Goal: Information Seeking & Learning: Check status

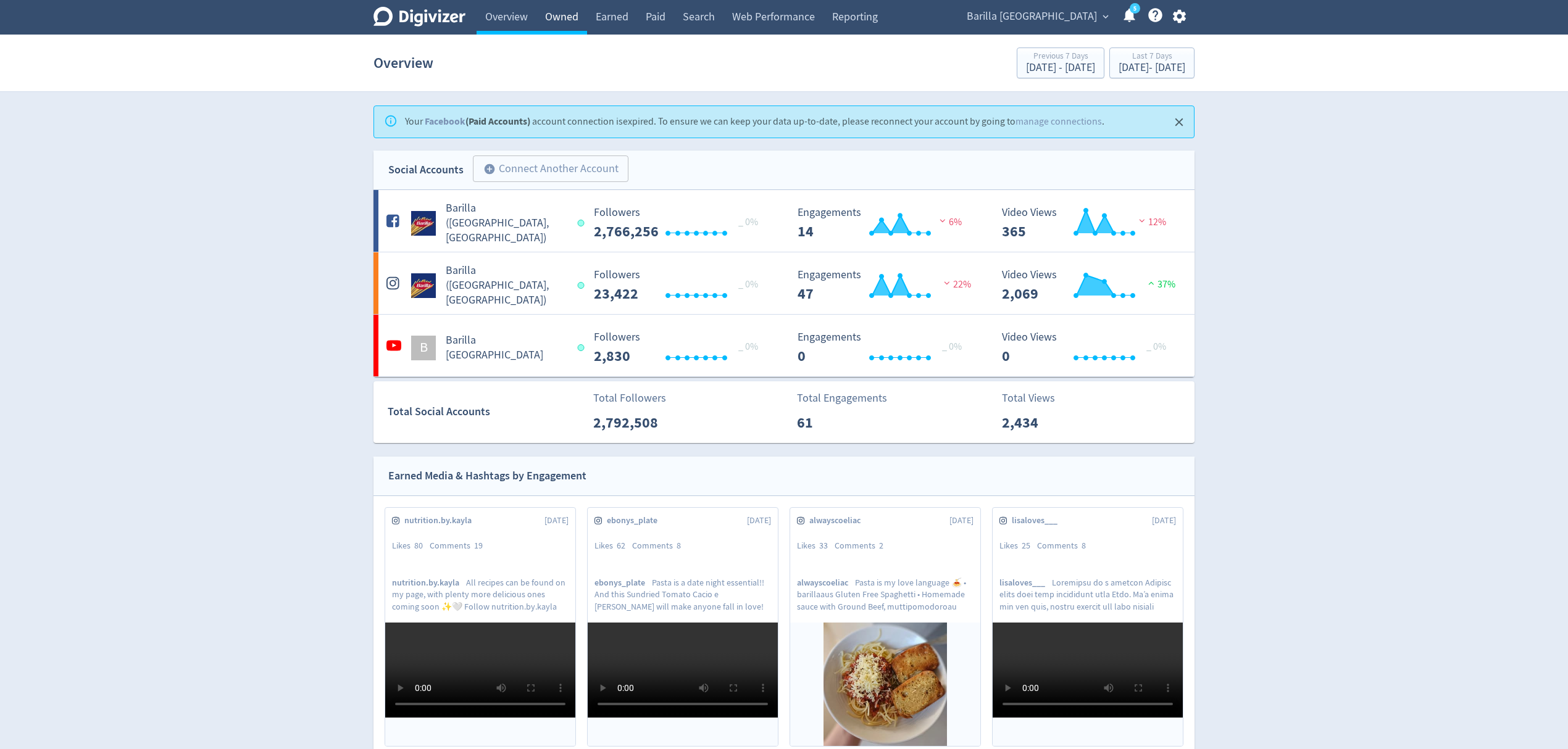
click at [573, 17] on link "Owned" at bounding box center [562, 17] width 51 height 35
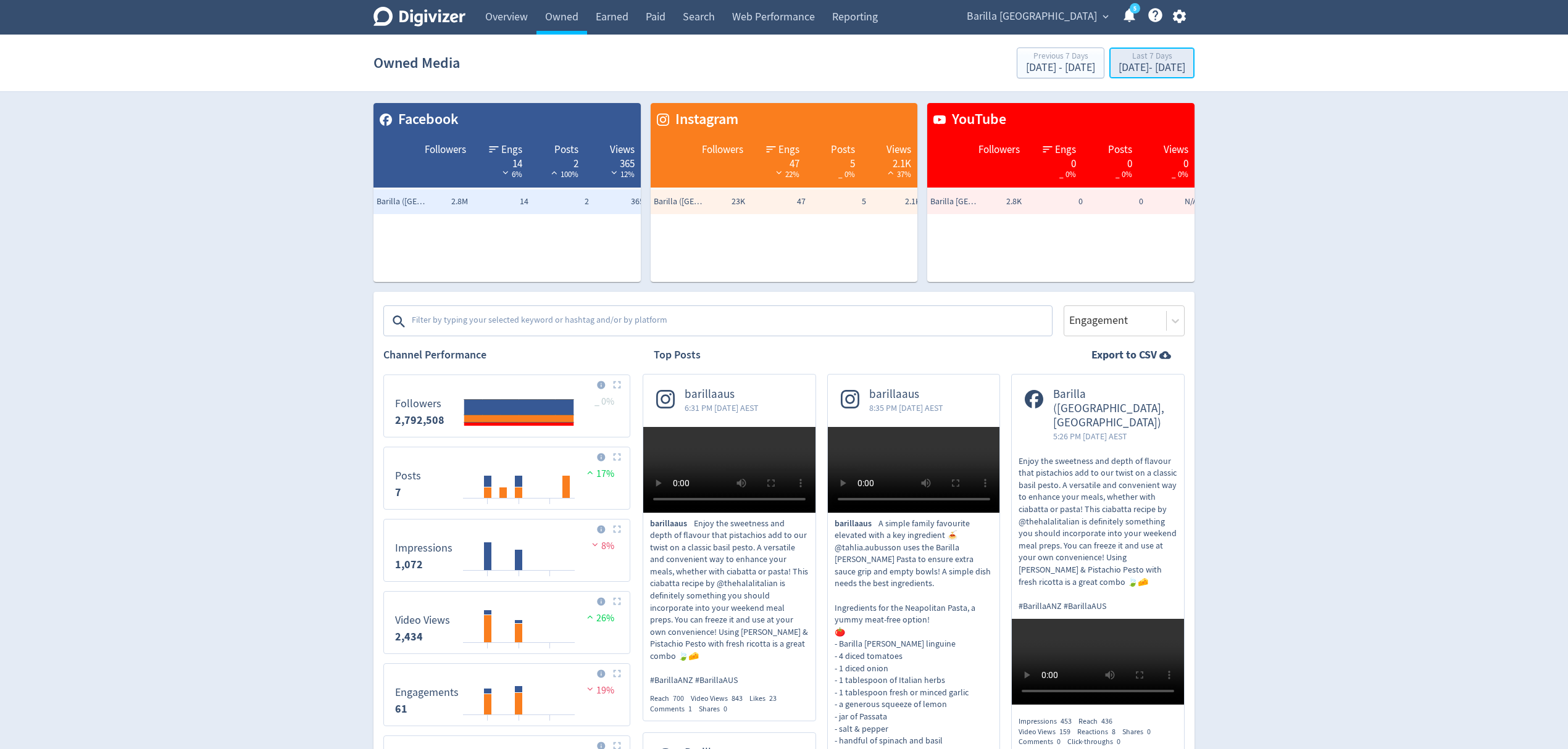
click at [1128, 68] on div "[DATE] - [DATE]" at bounding box center [1151, 67] width 67 height 11
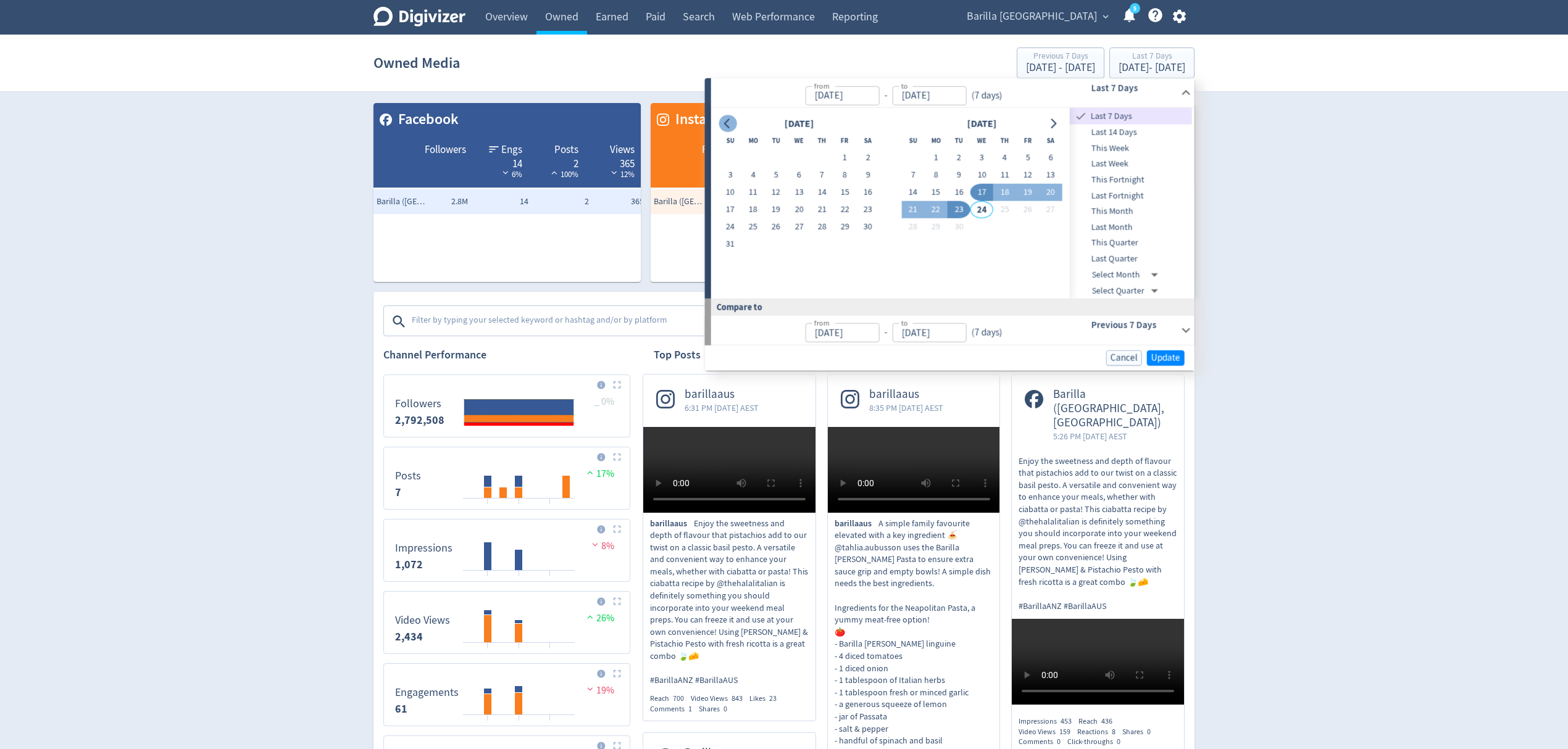
click at [735, 119] on button "Go to previous month" at bounding box center [727, 123] width 18 height 17
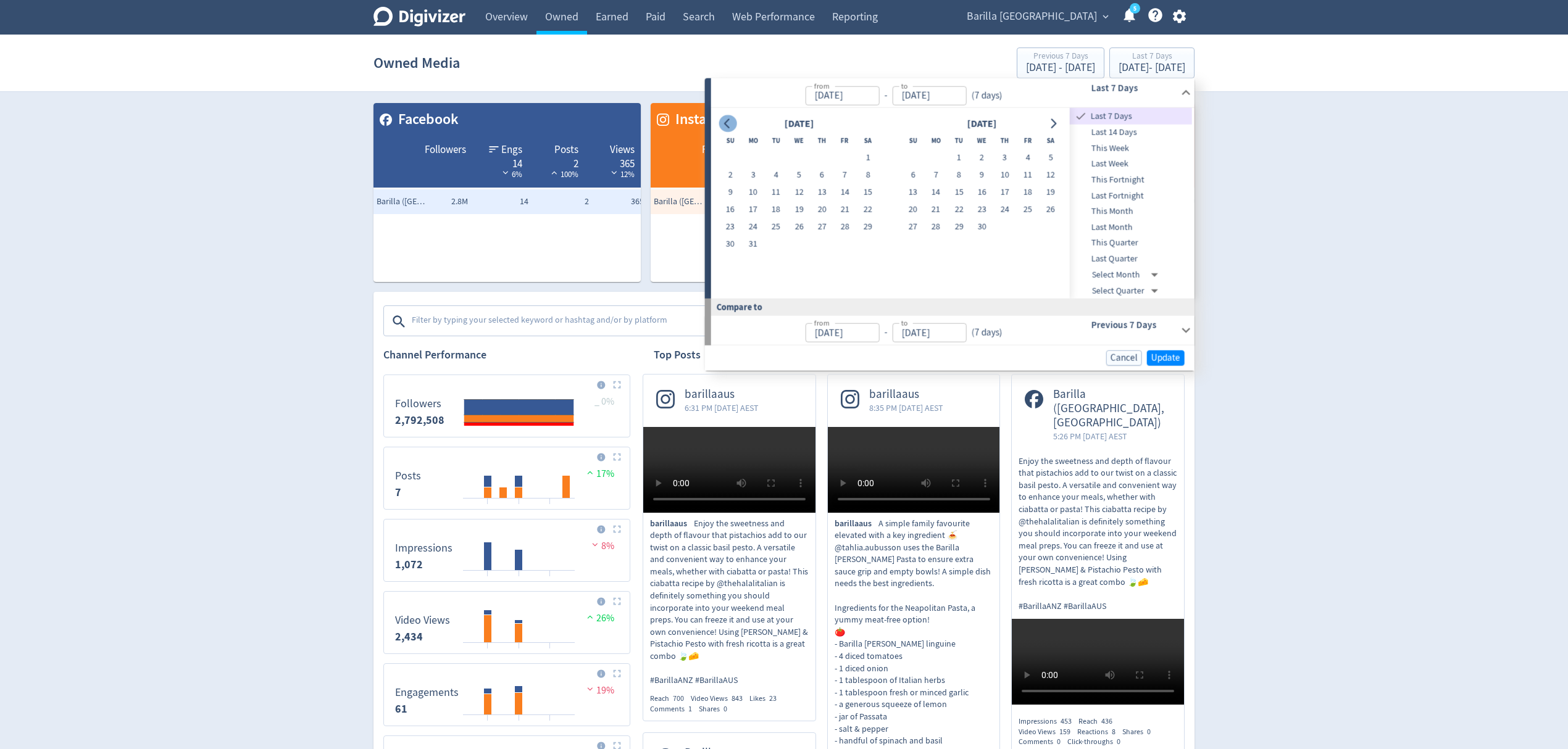
click at [735, 119] on button "Go to previous month" at bounding box center [727, 123] width 18 height 17
click at [798, 149] on button "1" at bounding box center [798, 158] width 23 height 17
type input "[DATE]"
click at [1057, 119] on icon "Go to next month" at bounding box center [1053, 124] width 10 height 10
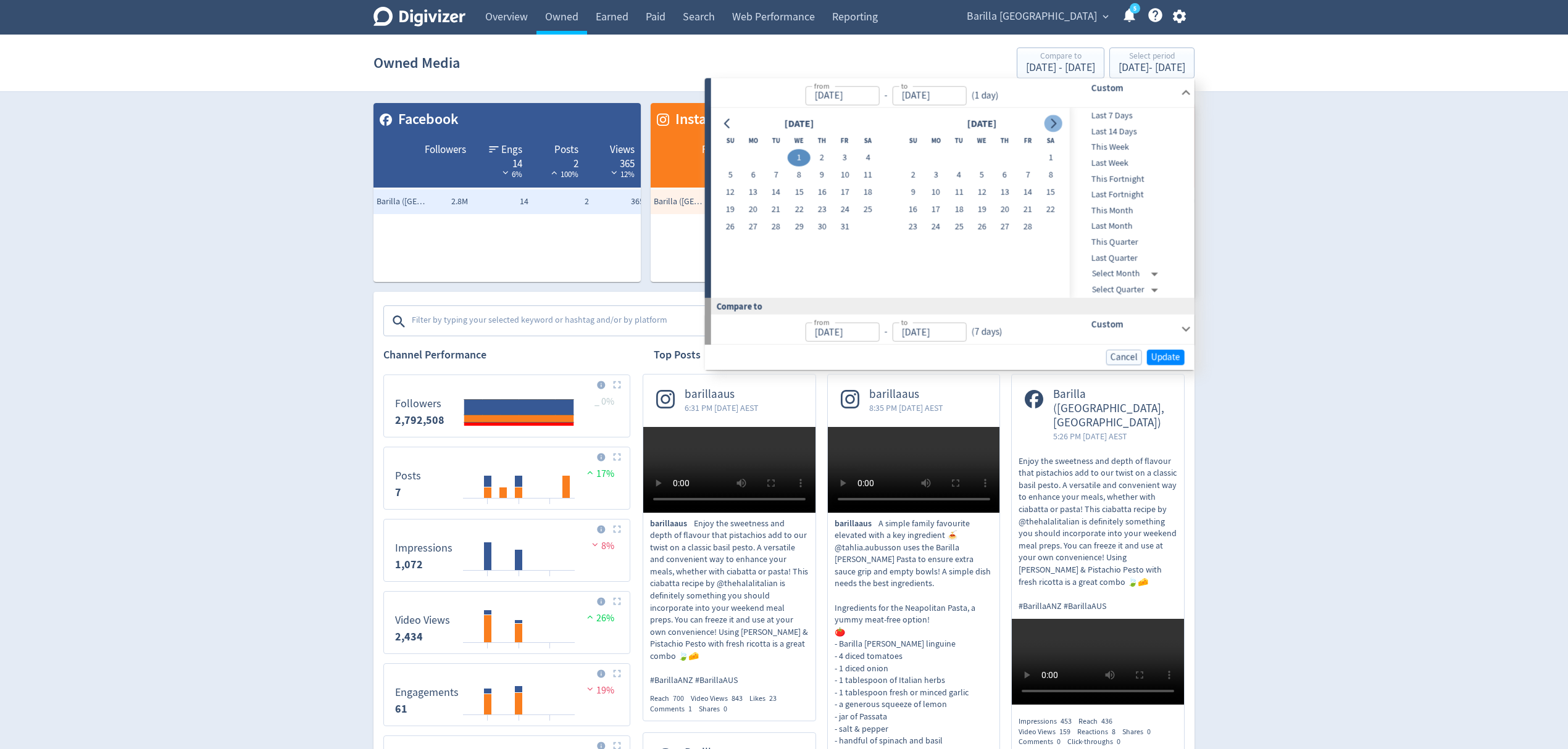
click at [1057, 119] on icon "Go to next month" at bounding box center [1053, 124] width 10 height 10
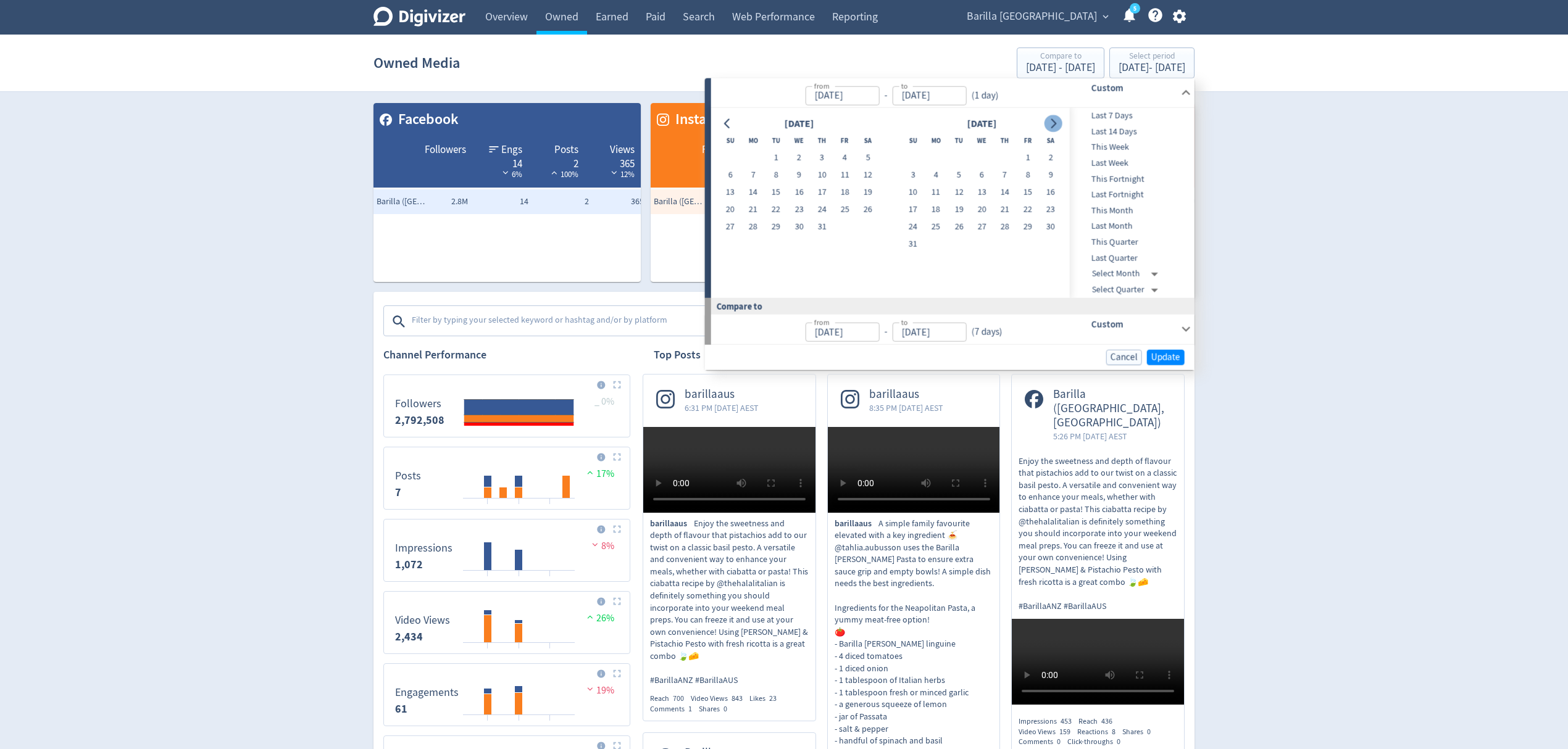
click at [1057, 119] on icon "Go to next month" at bounding box center [1053, 124] width 10 height 10
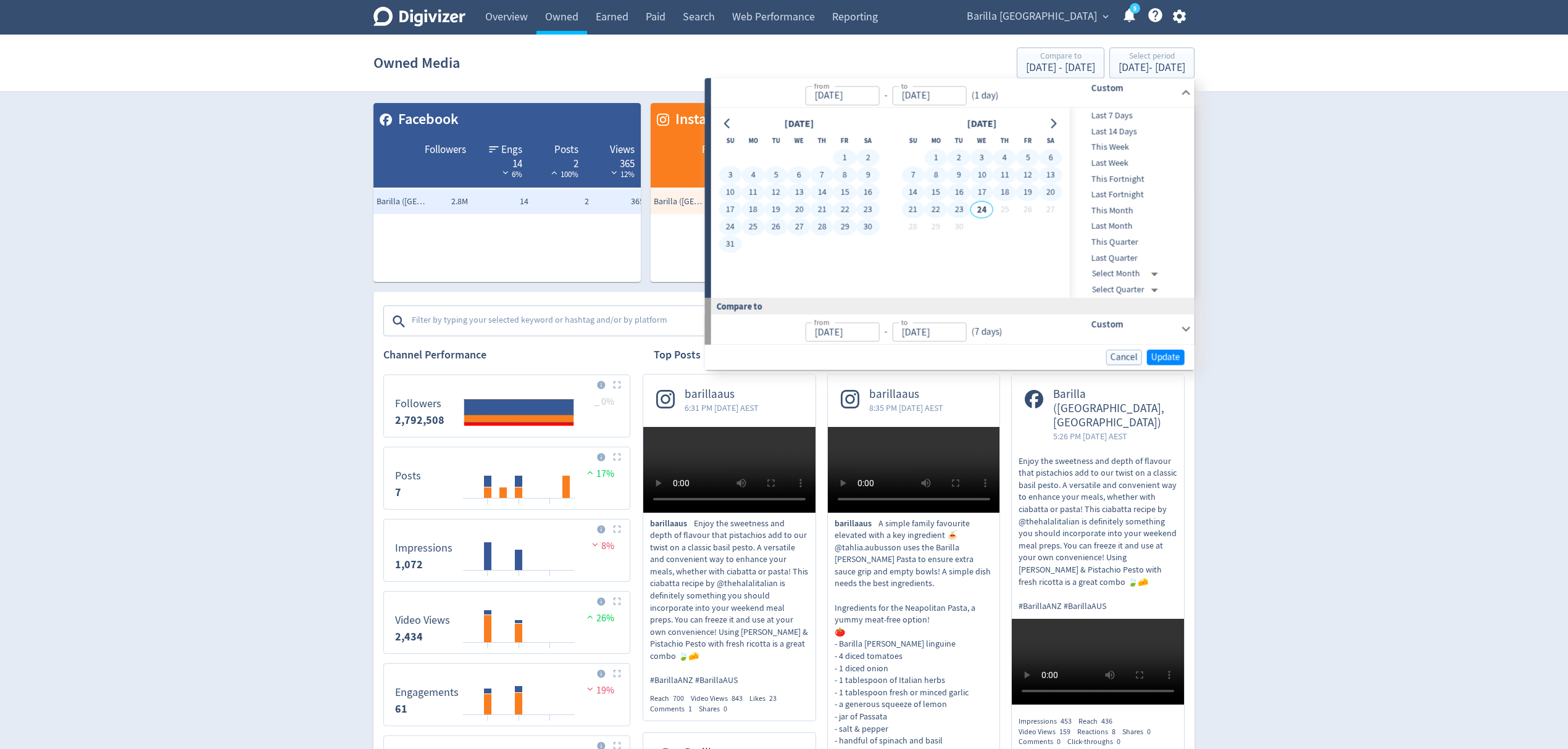
click at [960, 209] on button "23" at bounding box center [959, 210] width 23 height 17
type input "[DATE]"
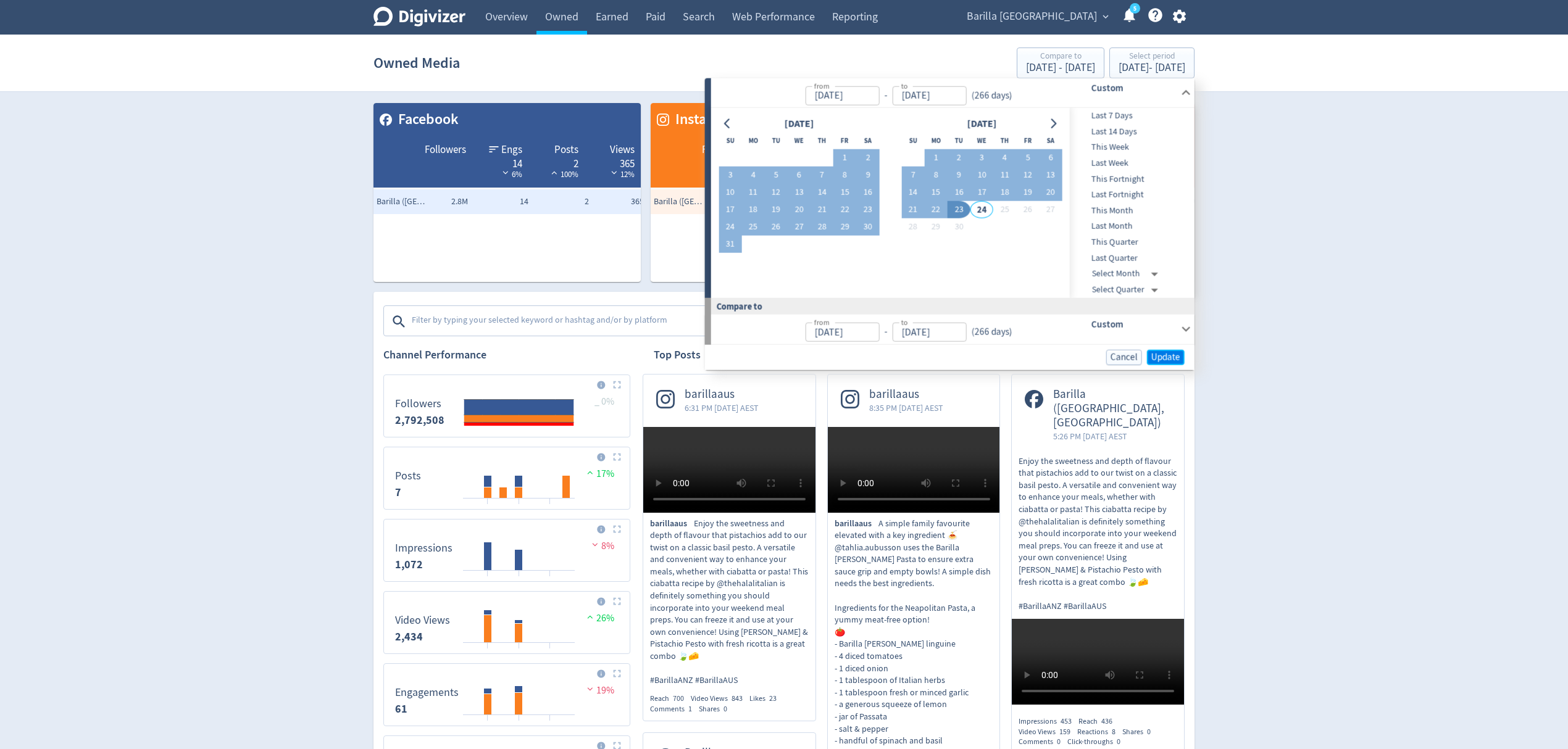
click at [1180, 354] on button "Update" at bounding box center [1166, 357] width 37 height 15
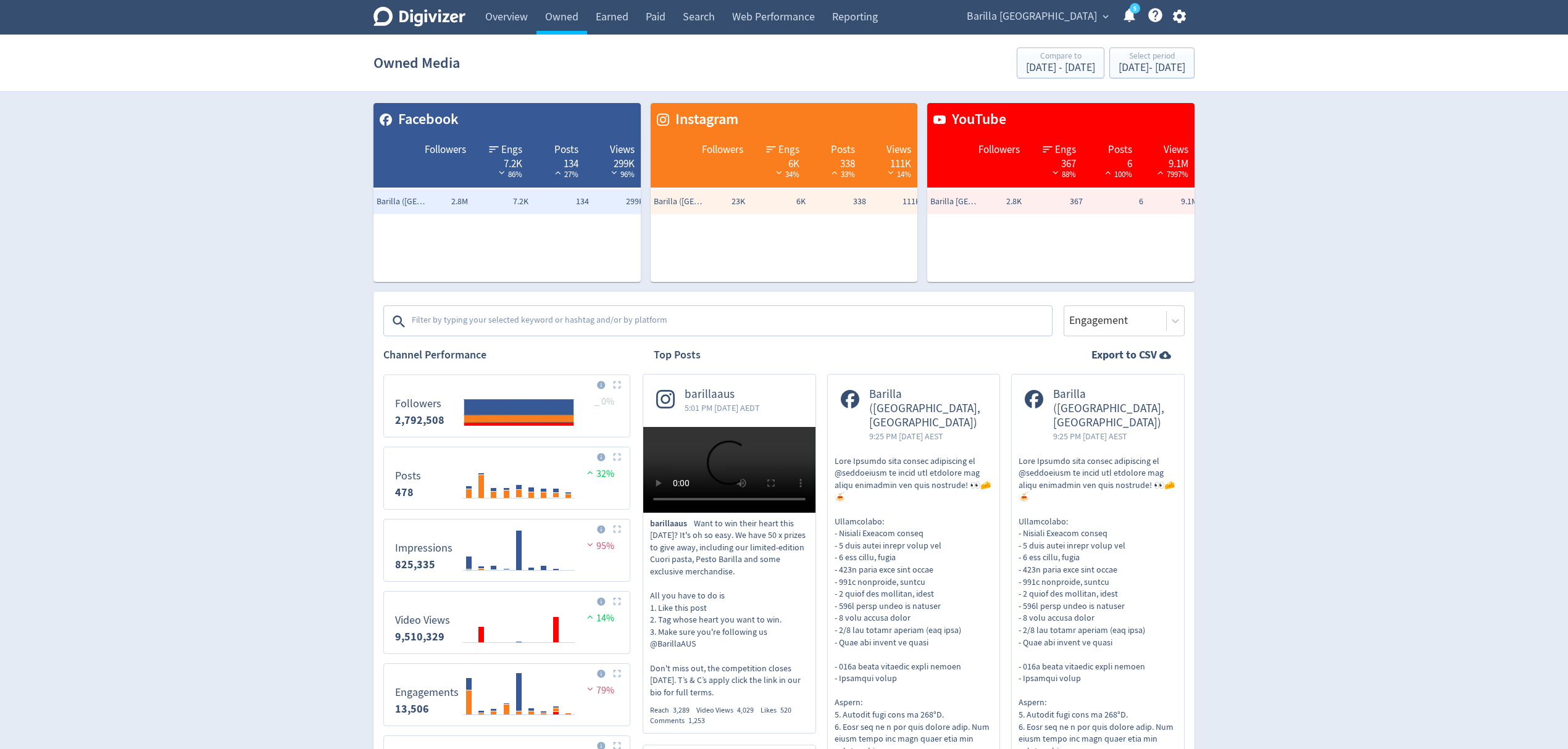
drag, startPoint x: 1247, startPoint y: 302, endPoint x: 1179, endPoint y: 302, distance: 68.0
click at [1175, 302] on div "Platforms Facebook Instagram YouTube Engagement" at bounding box center [784, 314] width 801 height 44
click at [1179, 316] on icon at bounding box center [1175, 321] width 13 height 13
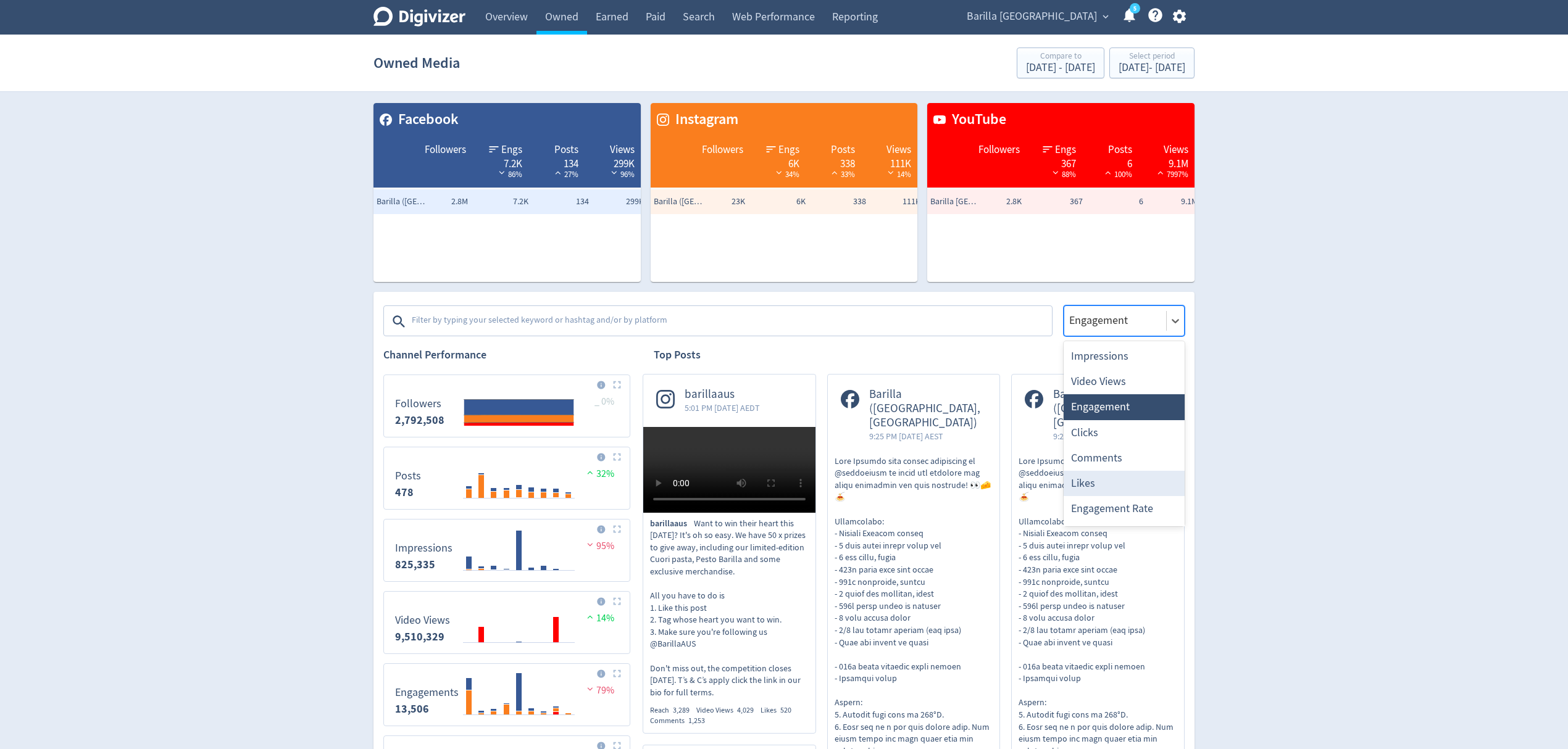
scroll to position [23, 0]
click at [1140, 474] on div "Engagement Rate" at bounding box center [1123, 486] width 121 height 25
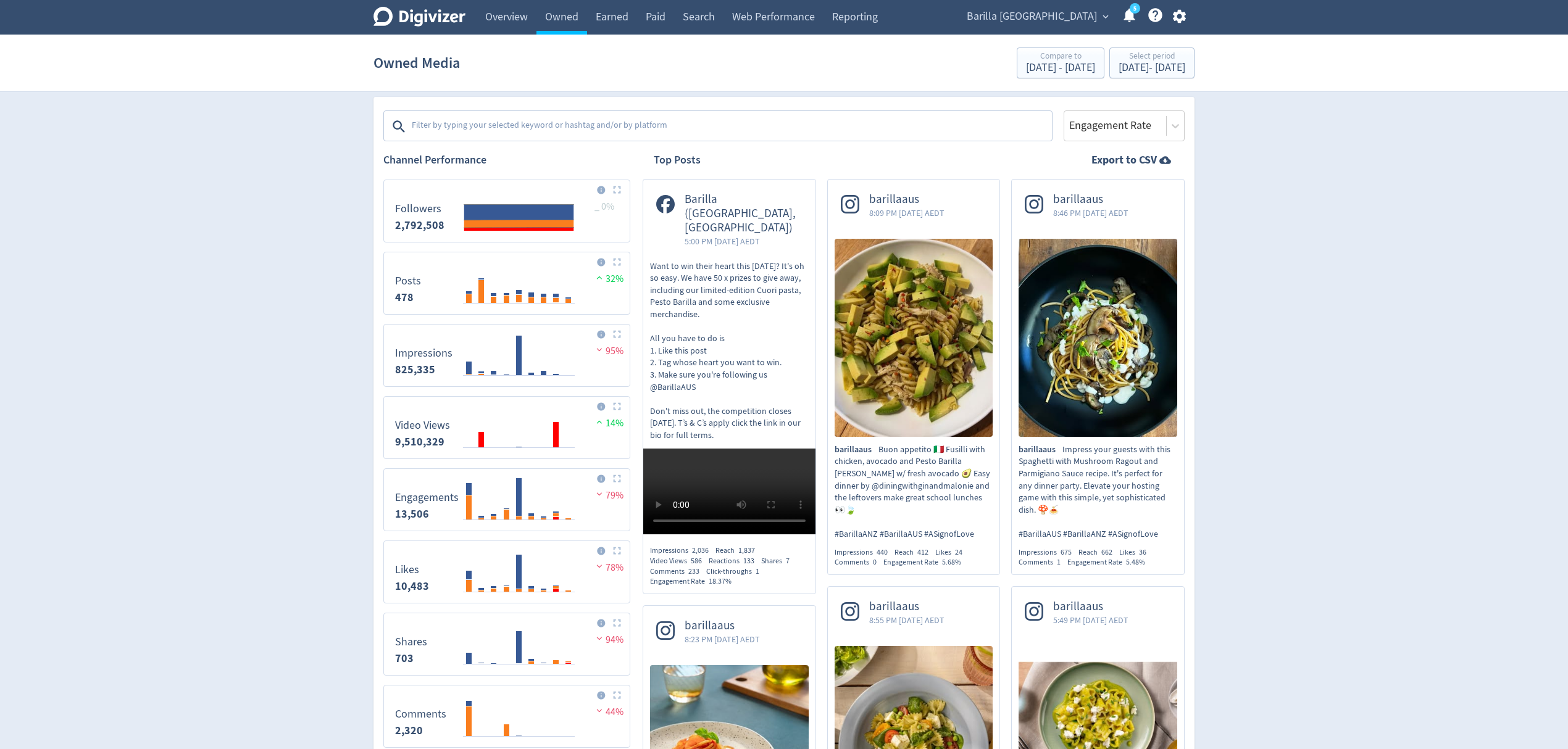
scroll to position [0, 0]
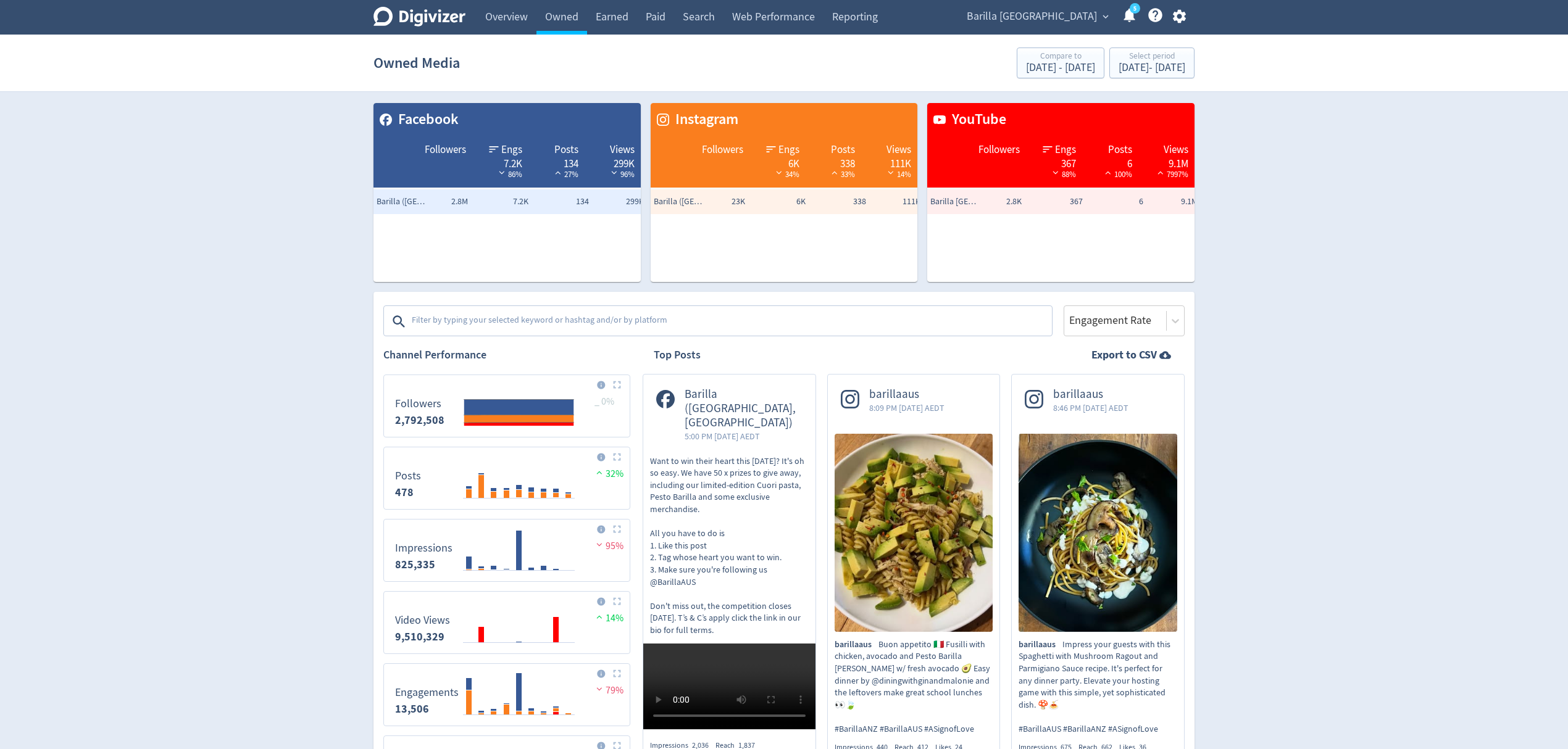
click at [708, 131] on td "Instagram" at bounding box center [784, 119] width 267 height 33
click at [700, 123] on span "Instagram" at bounding box center [703, 120] width 69 height 21
click at [704, 266] on div "Barilla ([GEOGRAPHIC_DATA], [GEOGRAPHIC_DATA]) 23K 6K 338 111K" at bounding box center [791, 242] width 280 height 105
click at [964, 316] on textarea at bounding box center [731, 321] width 640 height 25
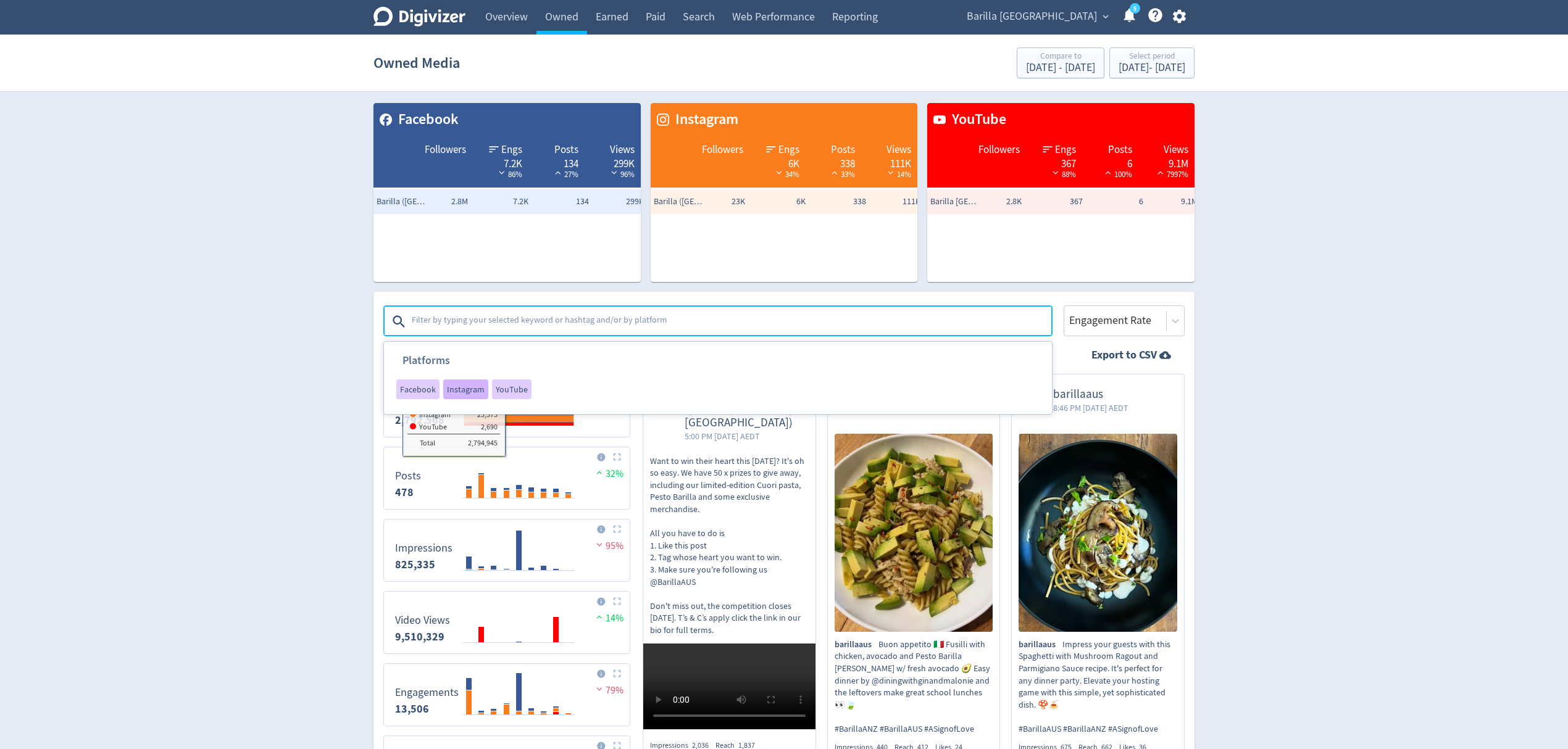
click at [468, 395] on div "Instagram" at bounding box center [465, 388] width 45 height 20
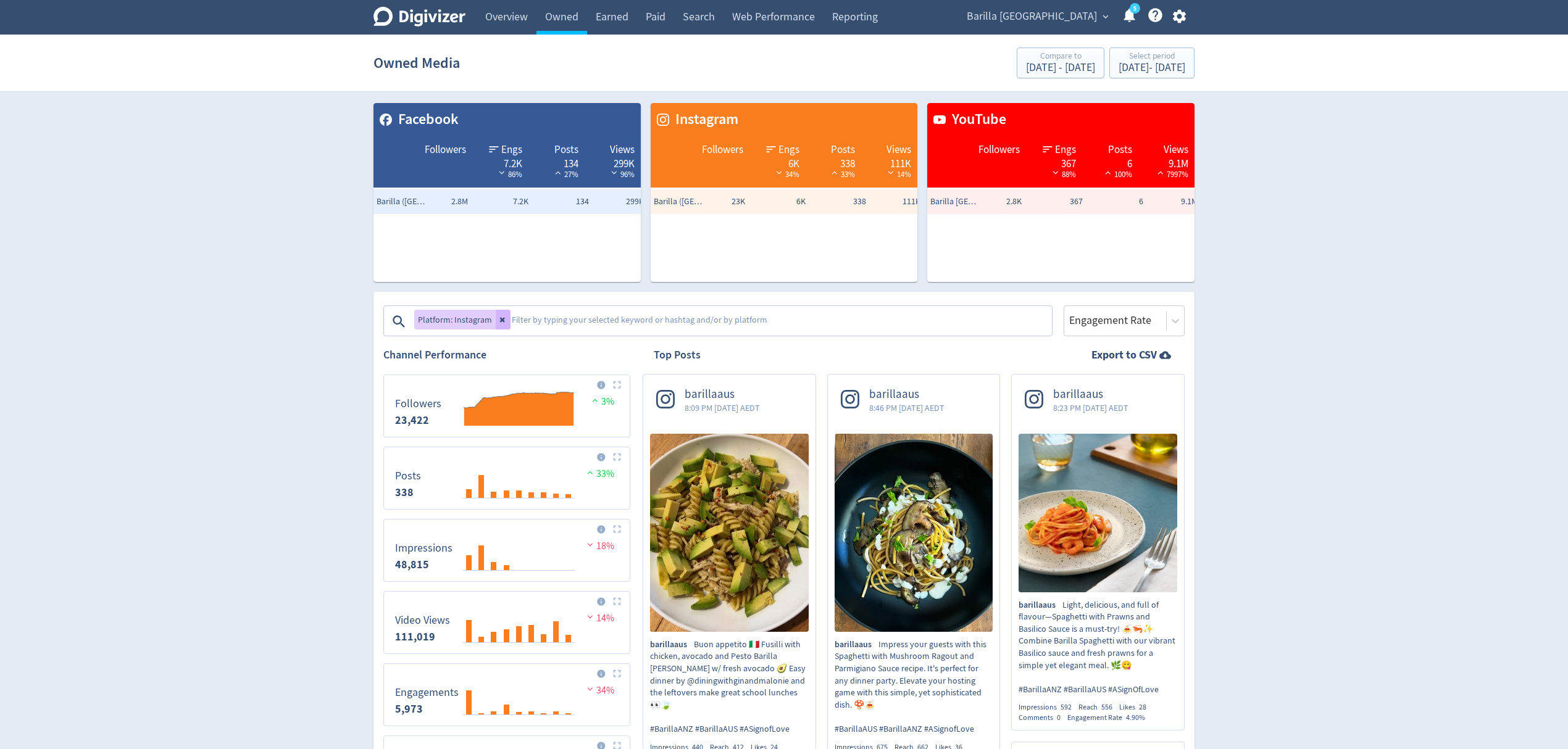
drag, startPoint x: 1292, startPoint y: 600, endPoint x: 1229, endPoint y: -54, distance: 657.0
click at [656, 321] on textarea at bounding box center [781, 321] width 540 height 25
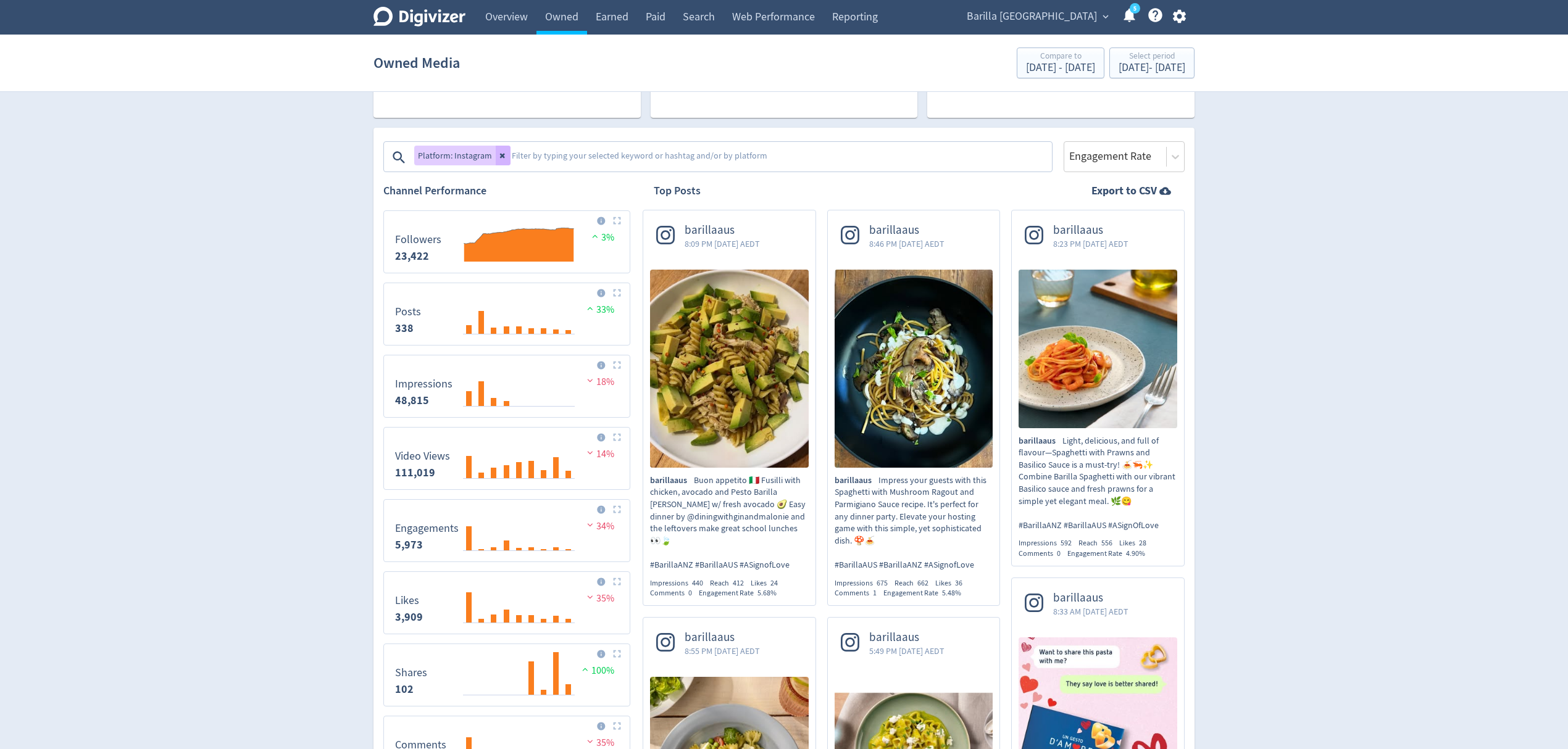
scroll to position [247, 0]
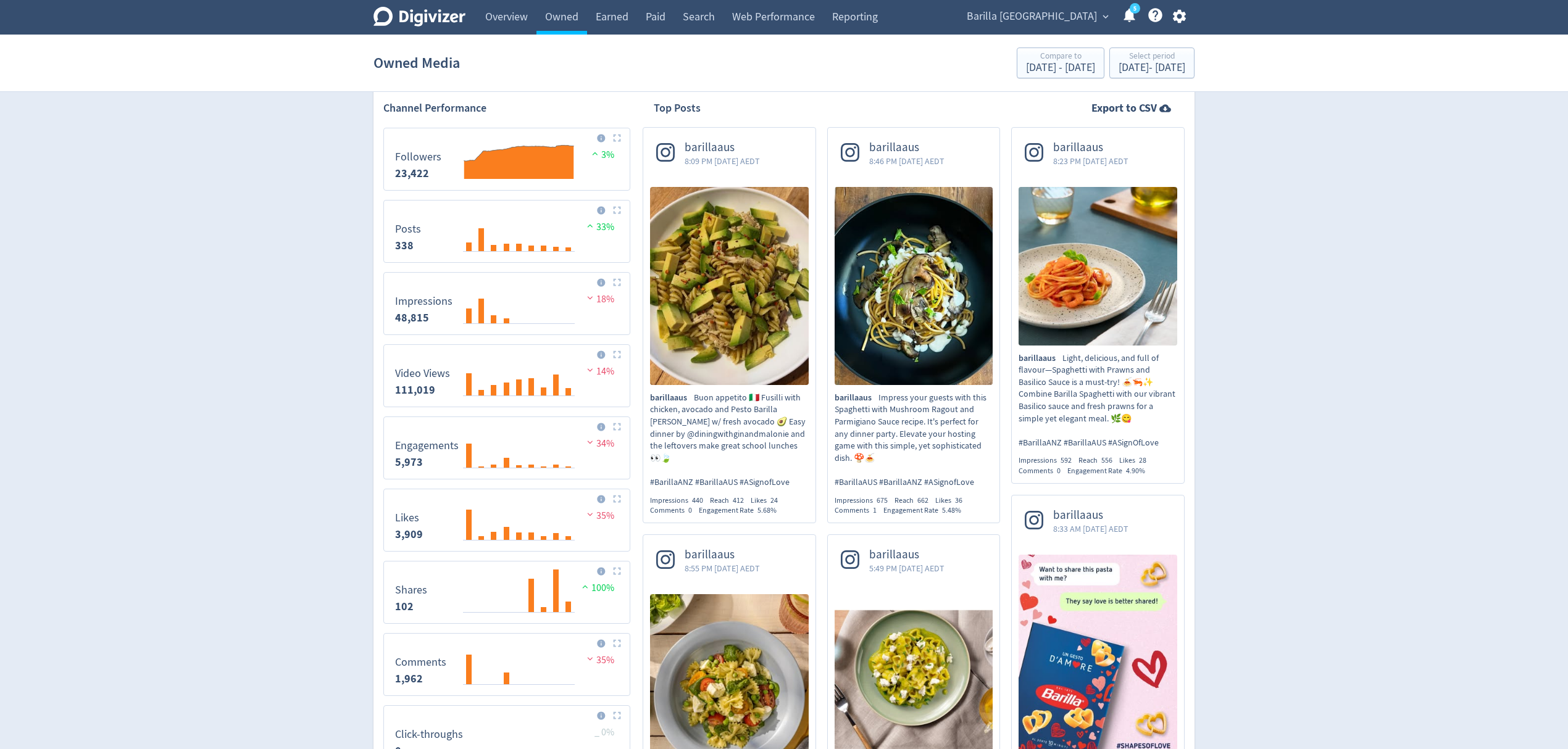
click at [1117, 103] on strong "Export to CSV" at bounding box center [1123, 109] width 65 height 15
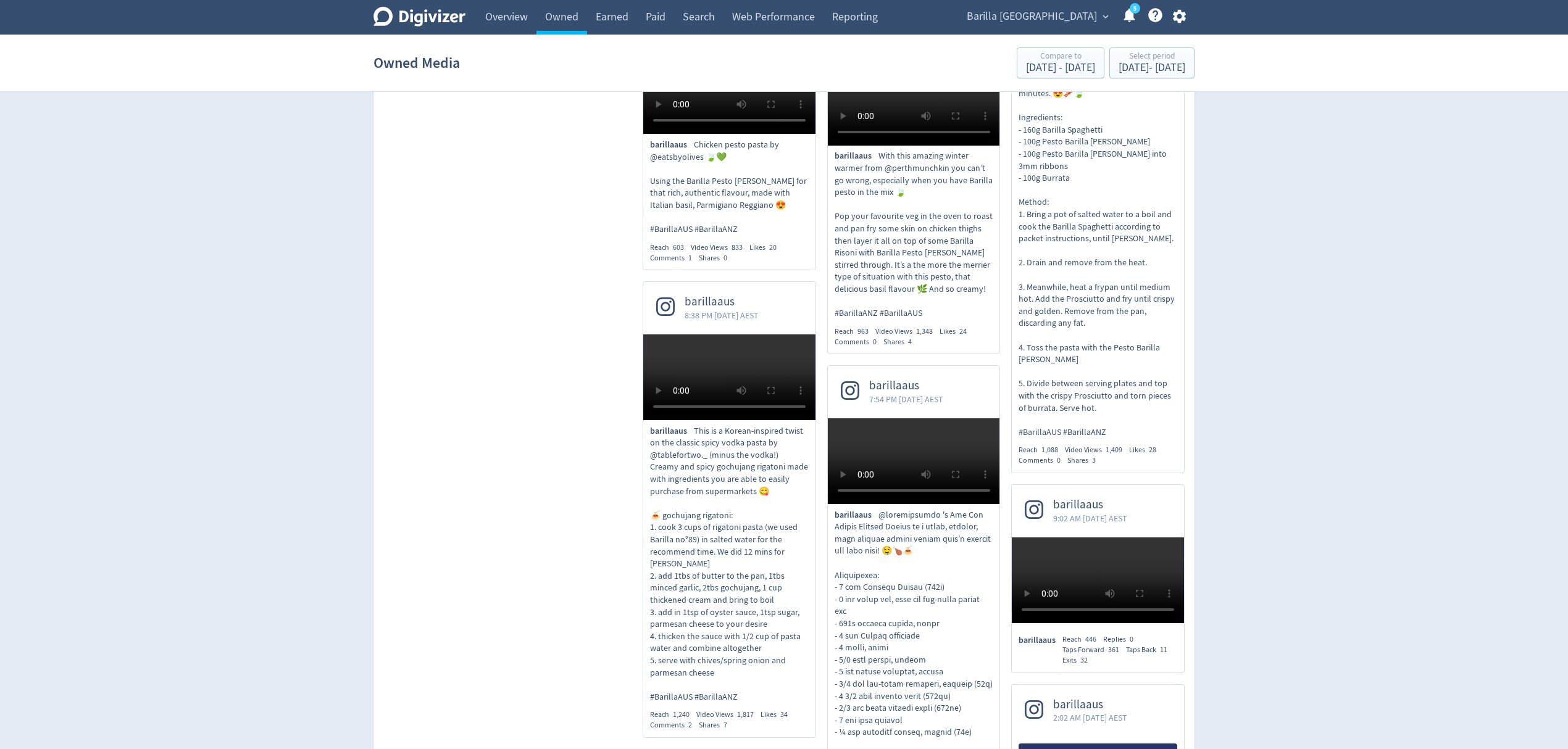
scroll to position [2222, 0]
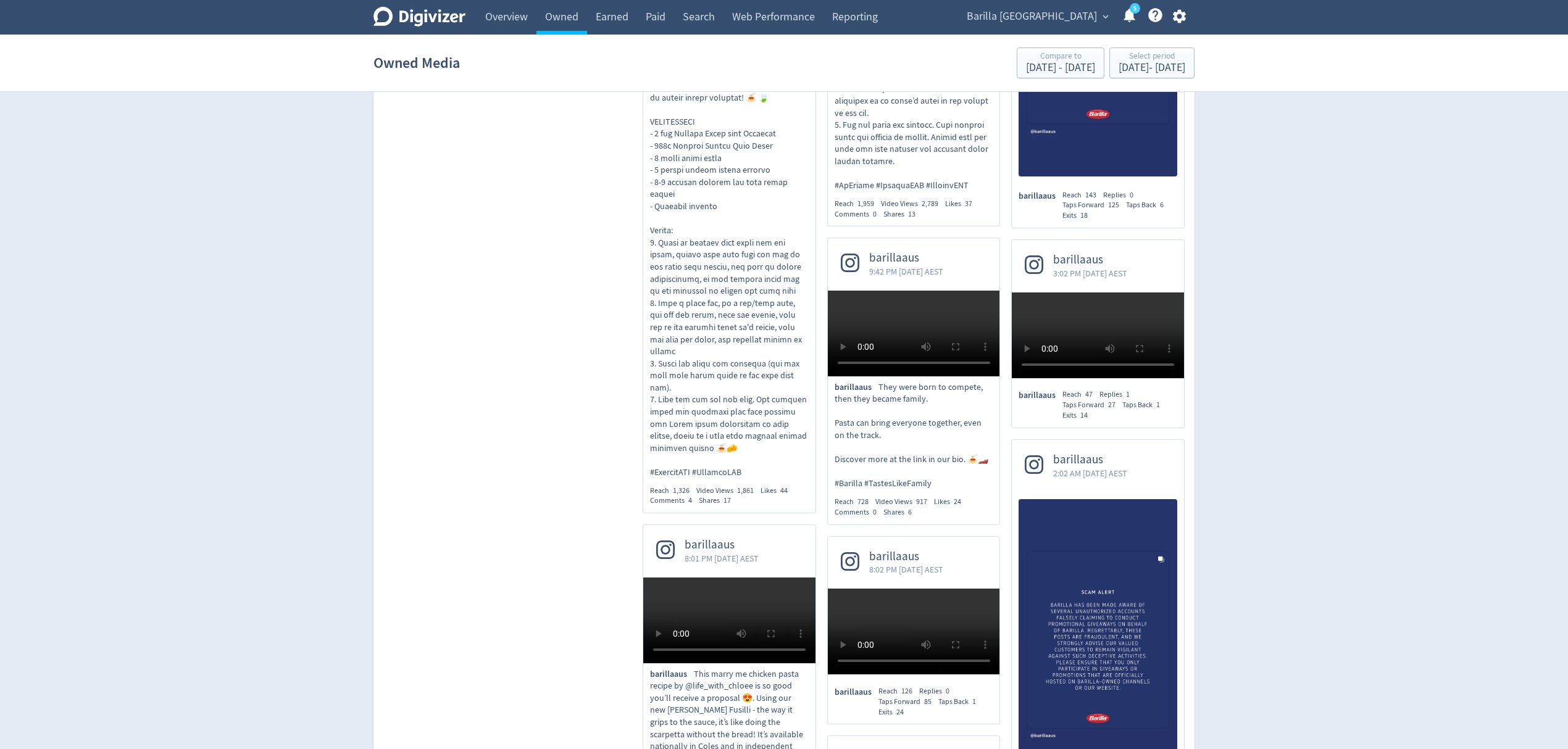
scroll to position [3044, 0]
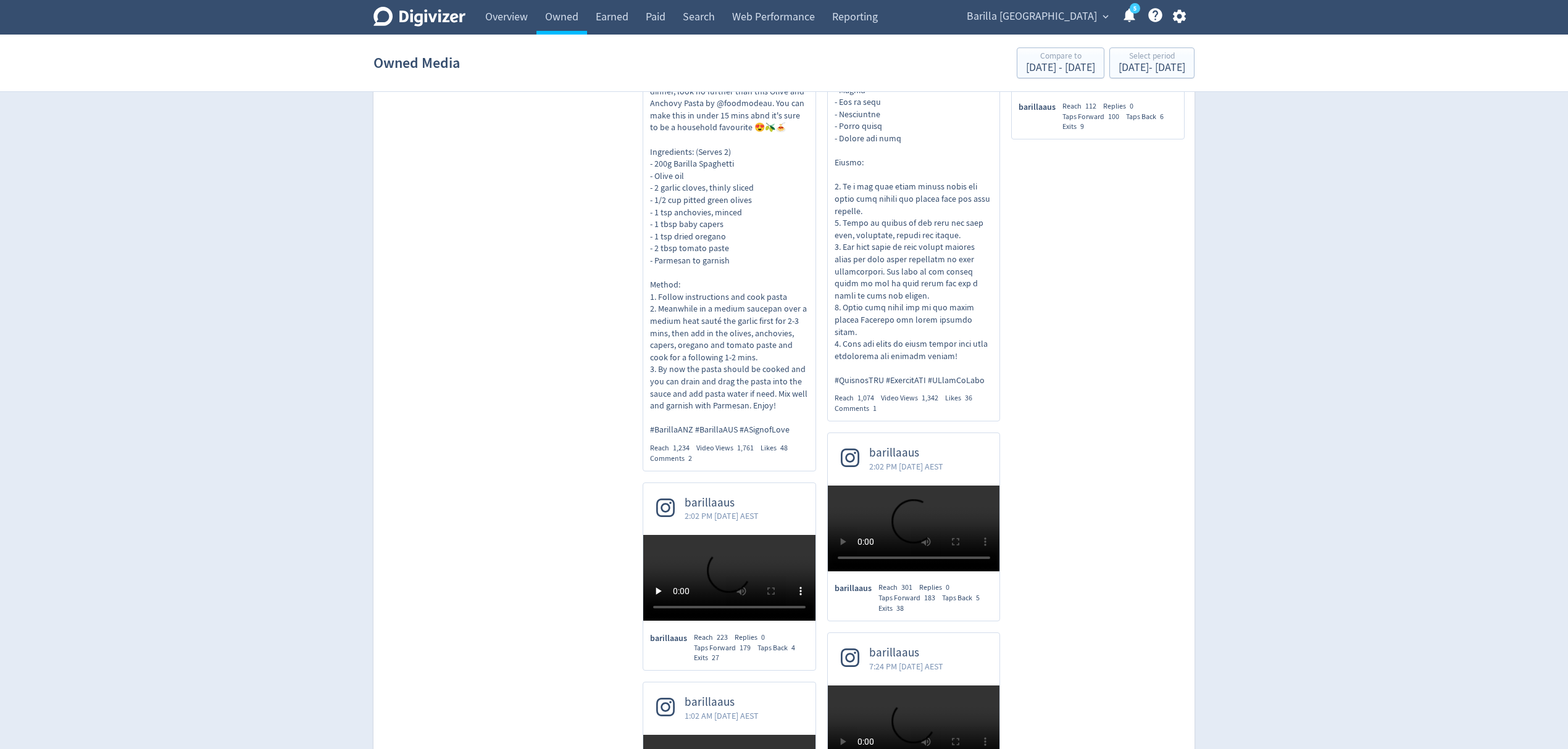
scroll to position [11878, 0]
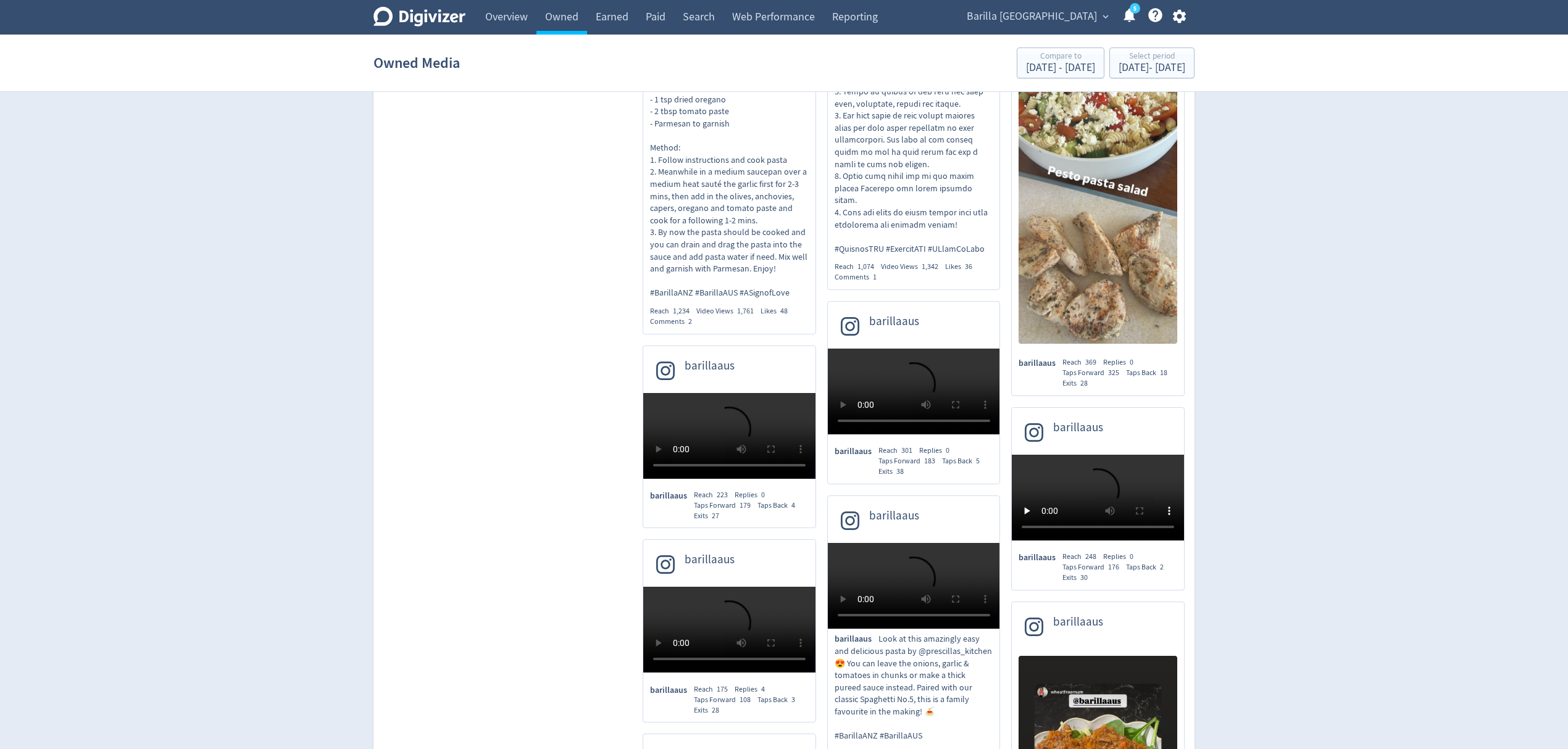
drag, startPoint x: 1220, startPoint y: 527, endPoint x: 1162, endPoint y: 99, distance: 431.9
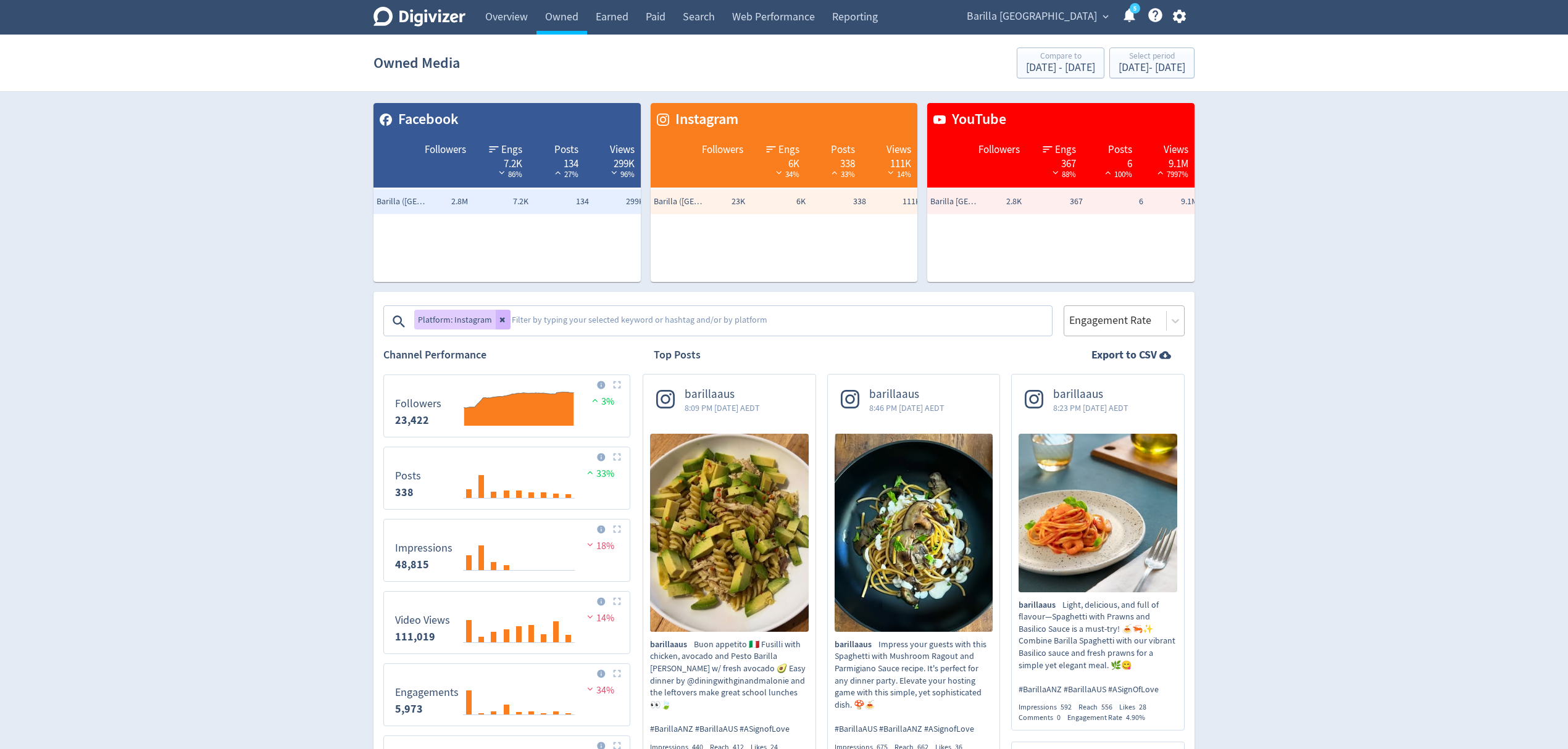
click at [1169, 309] on div at bounding box center [1174, 321] width 18 height 30
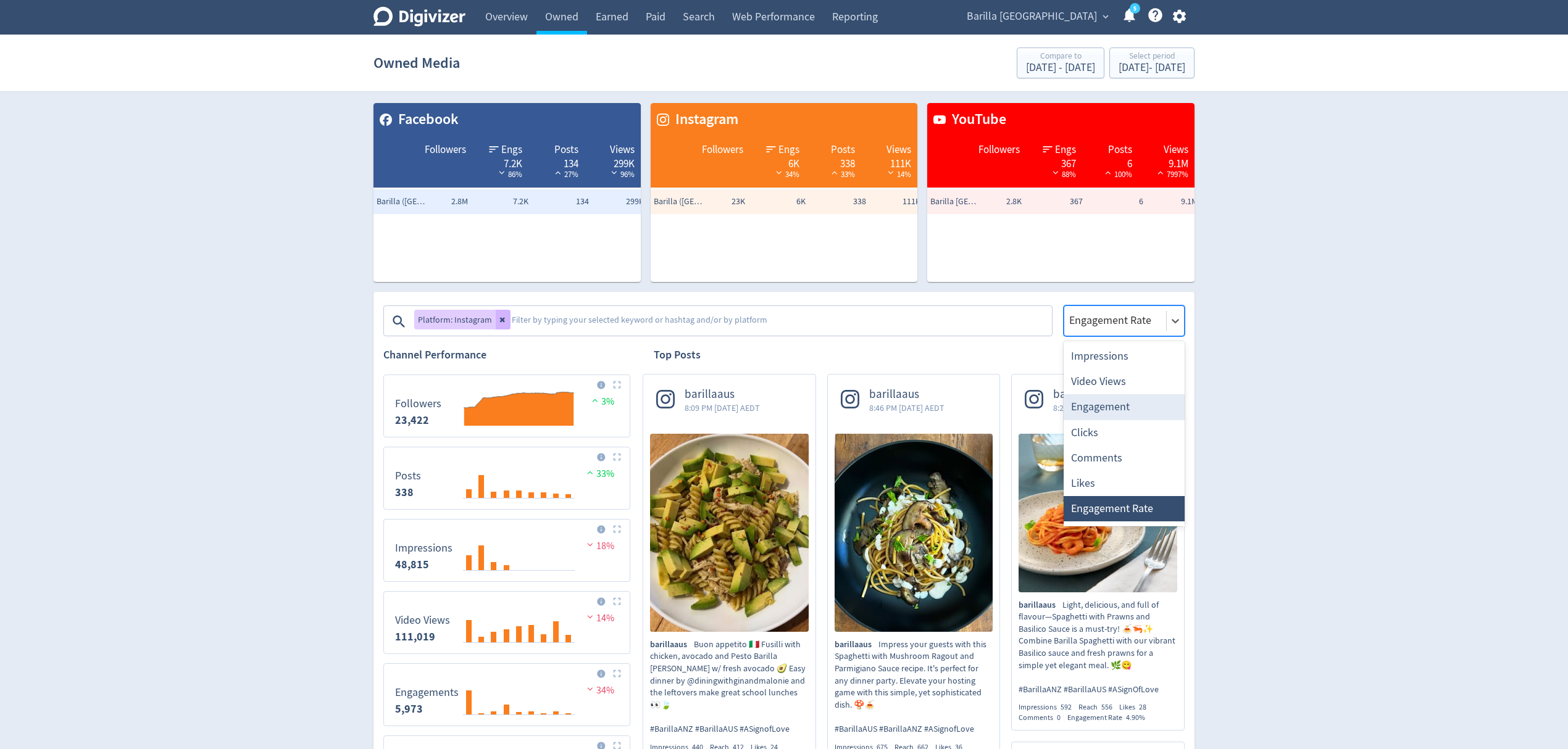
click at [1135, 408] on div "Engagement" at bounding box center [1123, 407] width 121 height 25
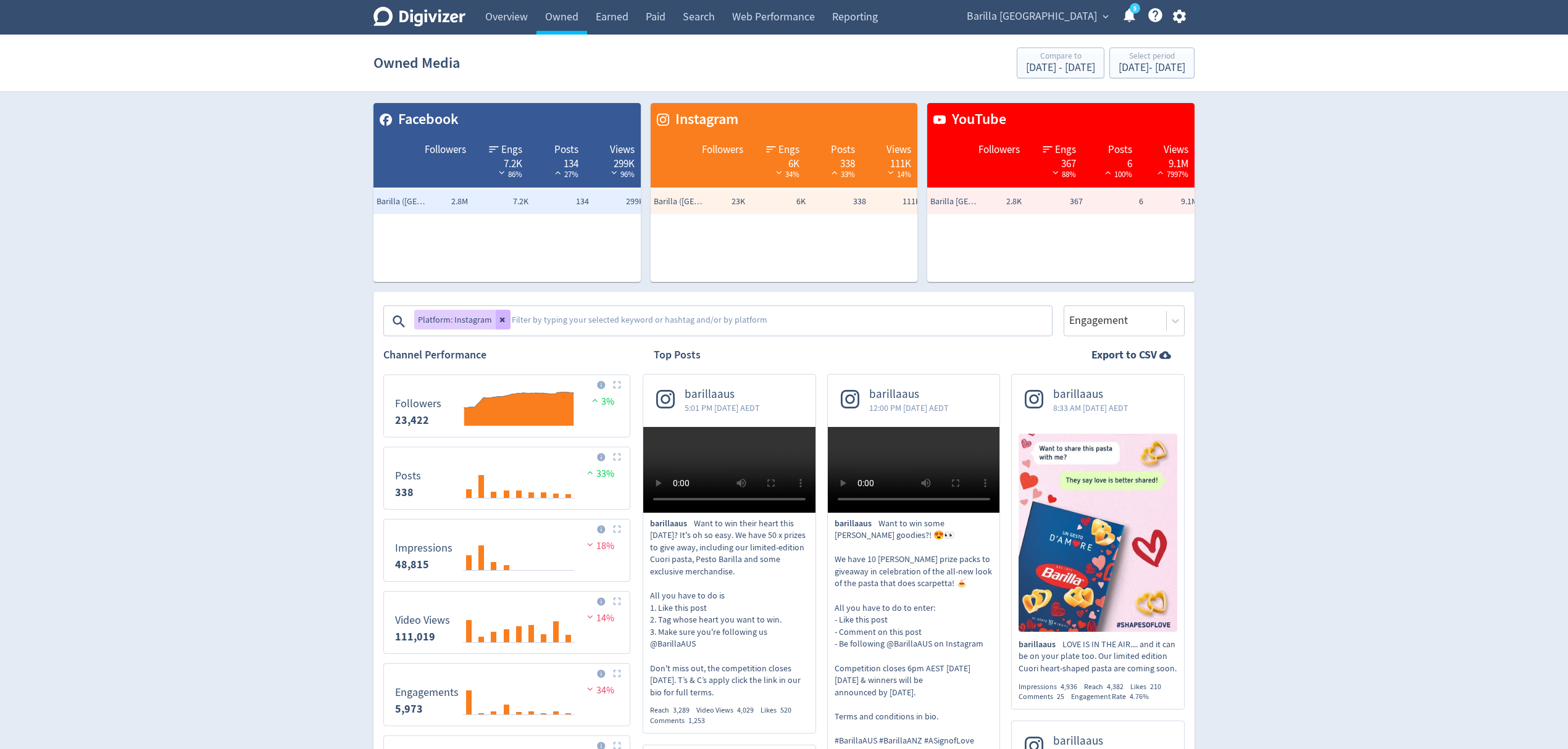
click at [1122, 361] on strong "Export to CSV" at bounding box center [1123, 355] width 65 height 15
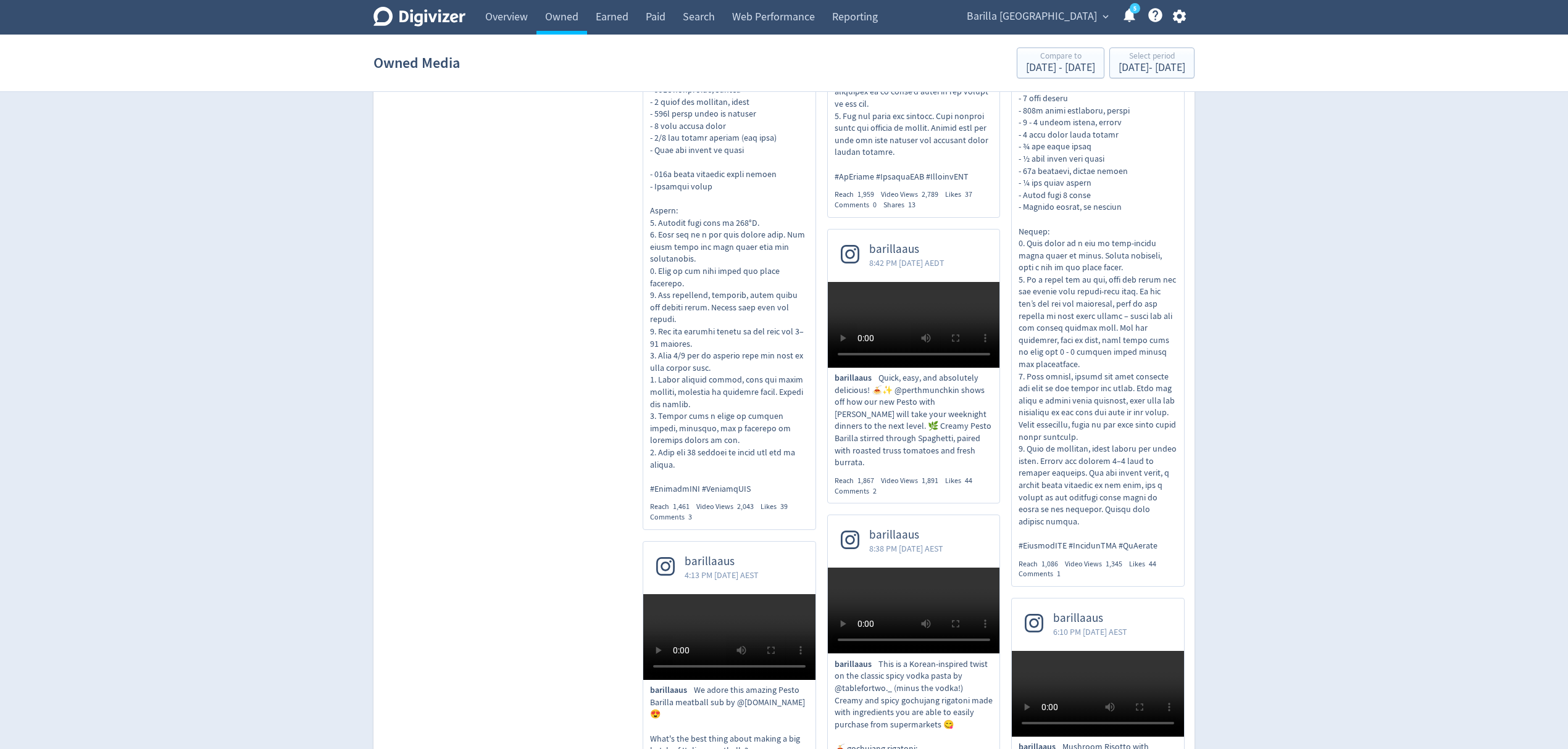
scroll to position [3044, 0]
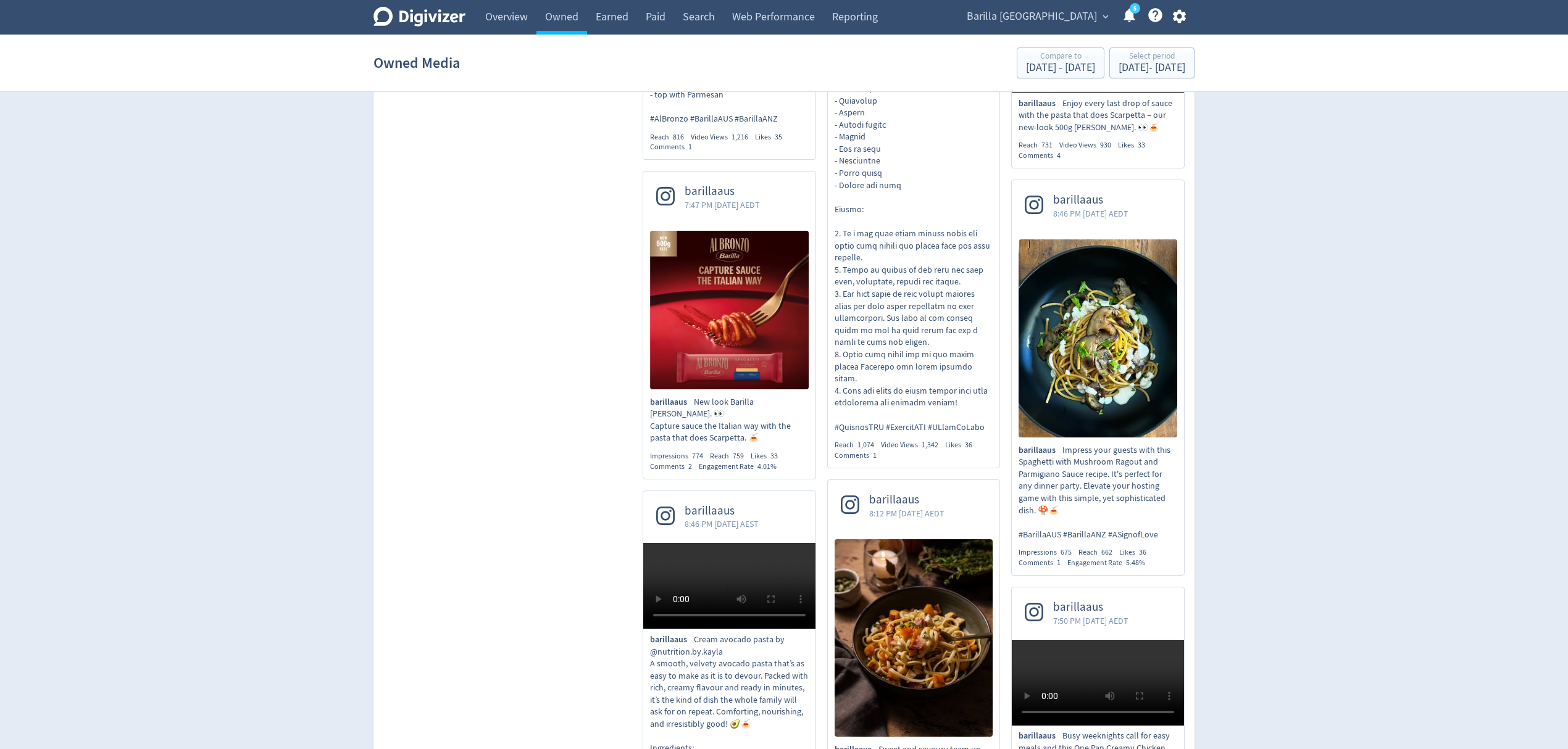
scroll to position [5923, 0]
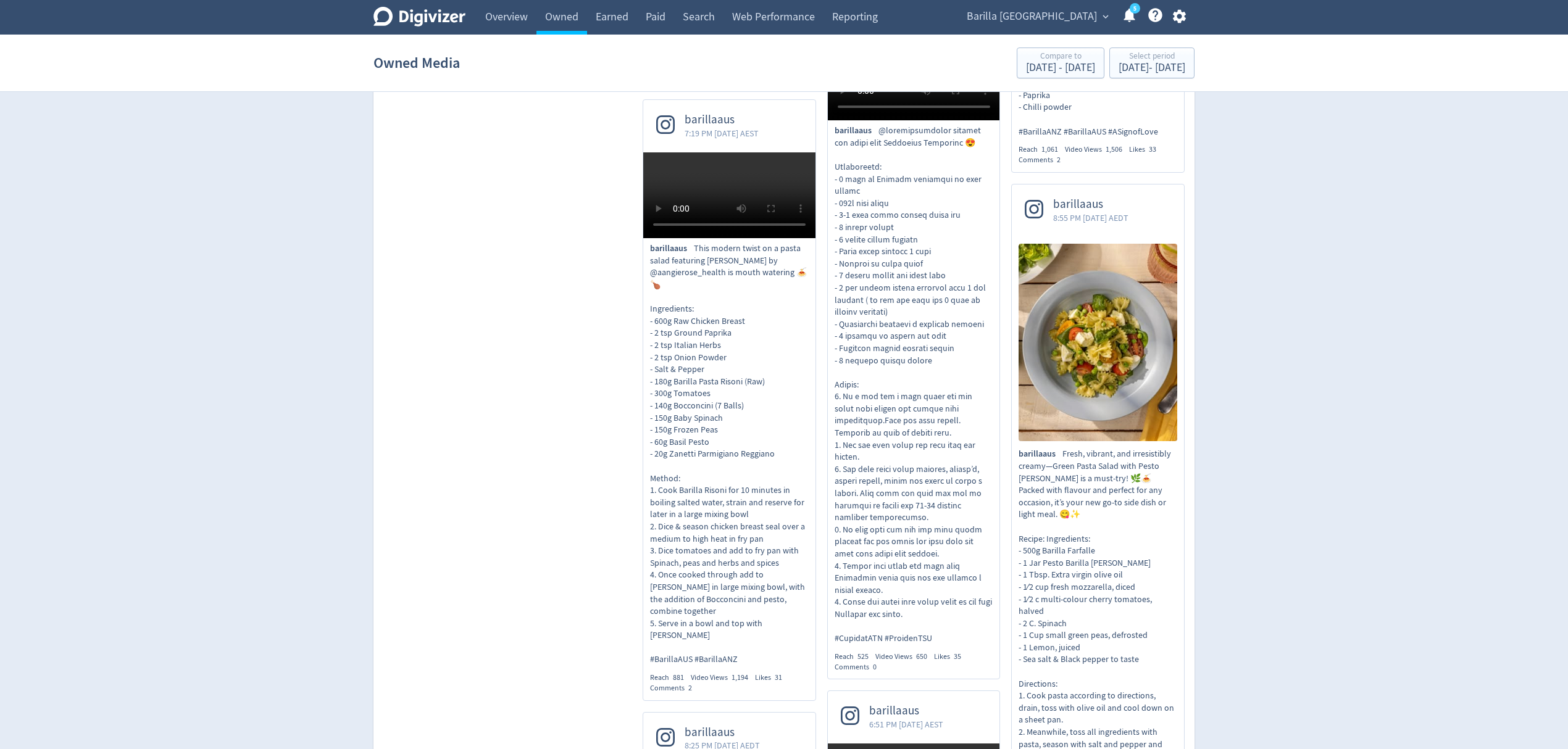
scroll to position [6911, 0]
